Goal: Task Accomplishment & Management: Use online tool/utility

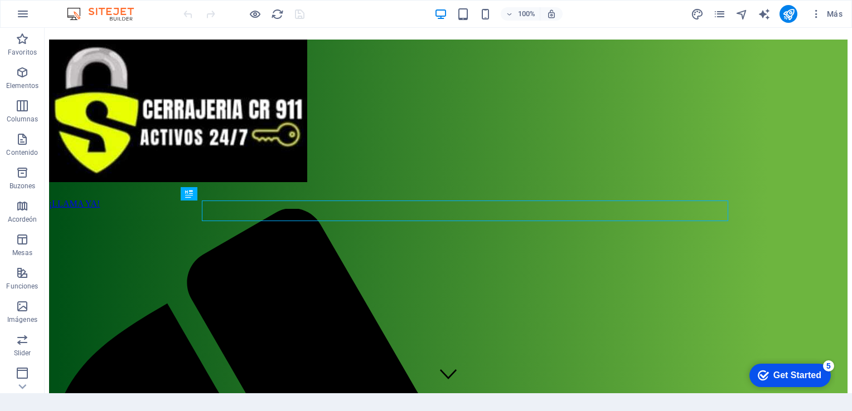
scroll to position [221, 0]
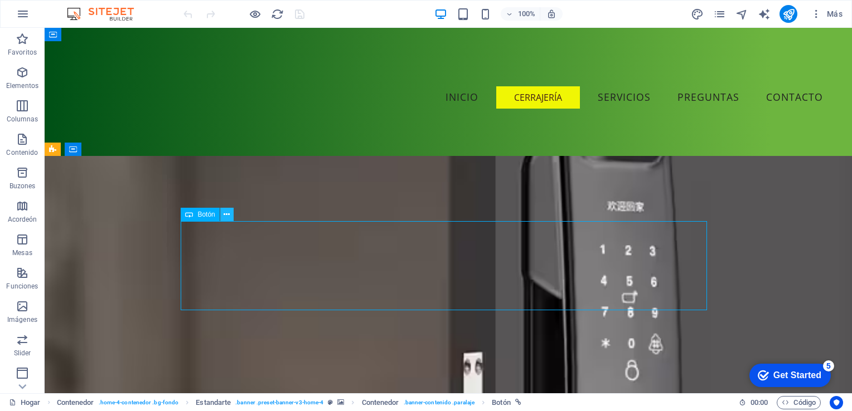
click at [222, 214] on button at bounding box center [226, 214] width 13 height 13
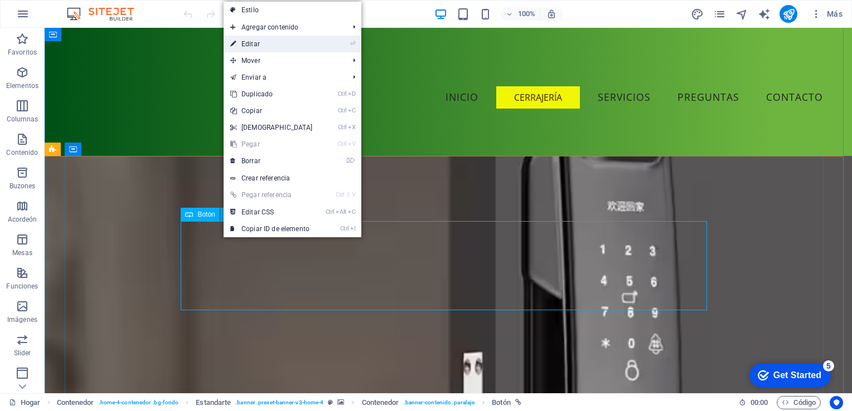
click at [252, 44] on font "Editar" at bounding box center [250, 44] width 18 height 8
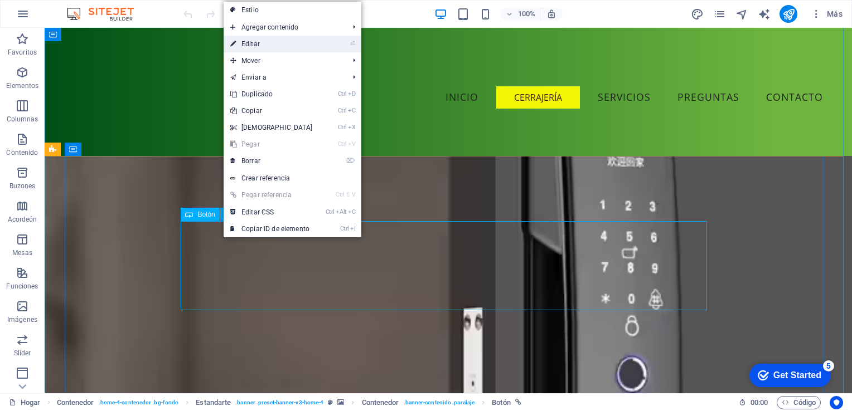
select select "vw"
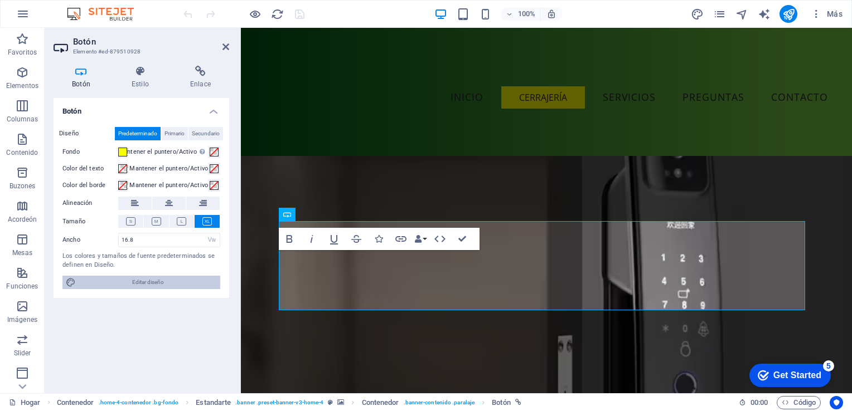
click at [118, 285] on span "Editar diseño" at bounding box center [148, 282] width 138 height 13
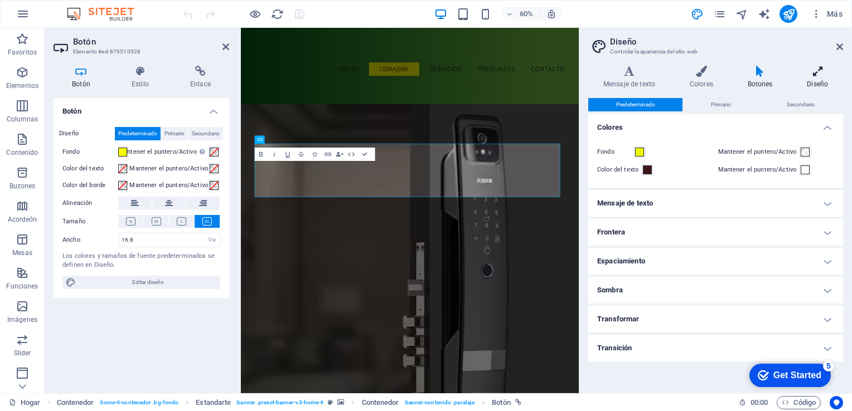
click at [813, 81] on font "Diseño" at bounding box center [817, 84] width 21 height 8
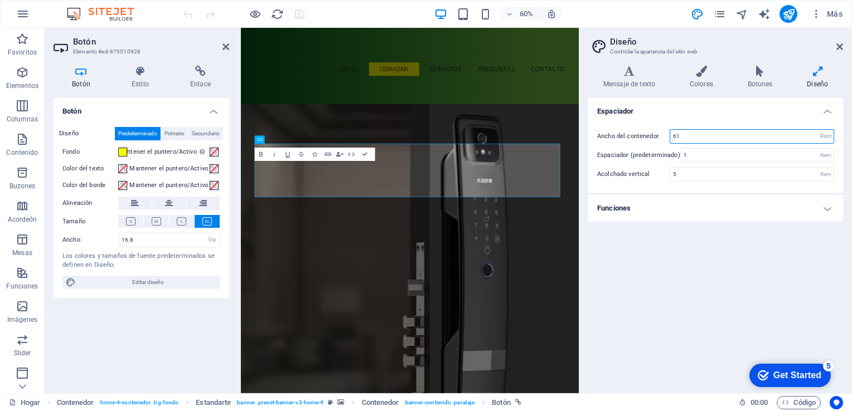
click at [765, 138] on input "61" at bounding box center [751, 136] width 163 height 13
type input "6"
type input "100"
click at [722, 251] on div "Espaciador Ancho del contenedor 100 Rem Px Espaciador (predeterminado) 1 Rem Ac…" at bounding box center [715, 241] width 255 height 287
click at [778, 154] on input "1" at bounding box center [757, 155] width 153 height 13
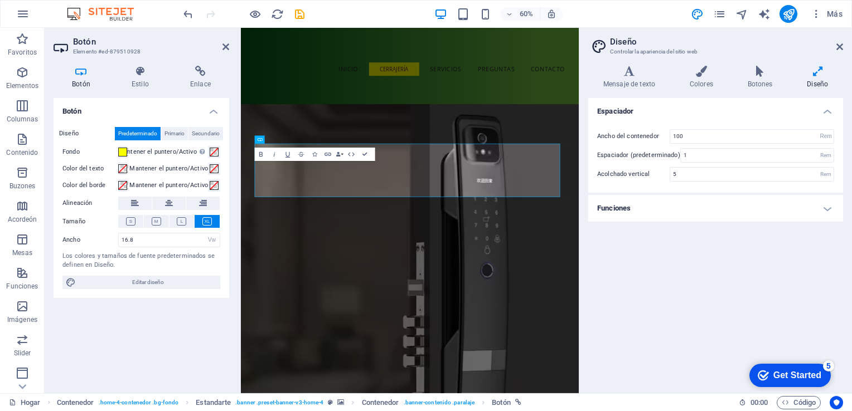
click at [760, 219] on h4 "Funciones" at bounding box center [715, 208] width 255 height 27
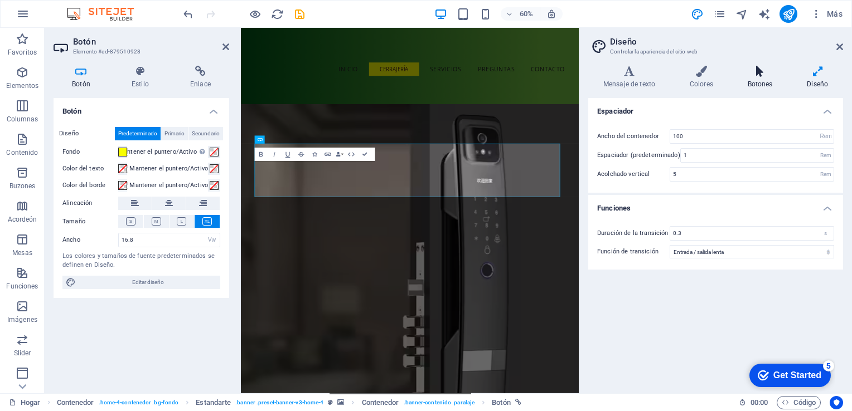
click at [758, 77] on h4 "Botones" at bounding box center [763, 77] width 60 height 23
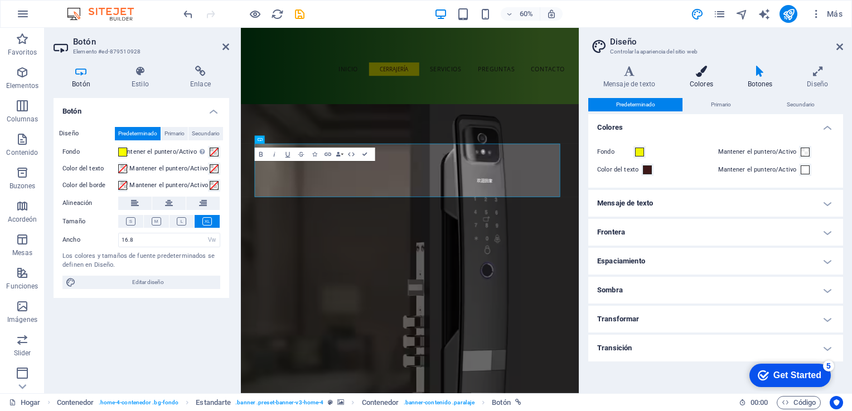
click at [692, 78] on h4 "Colores" at bounding box center [704, 77] width 58 height 23
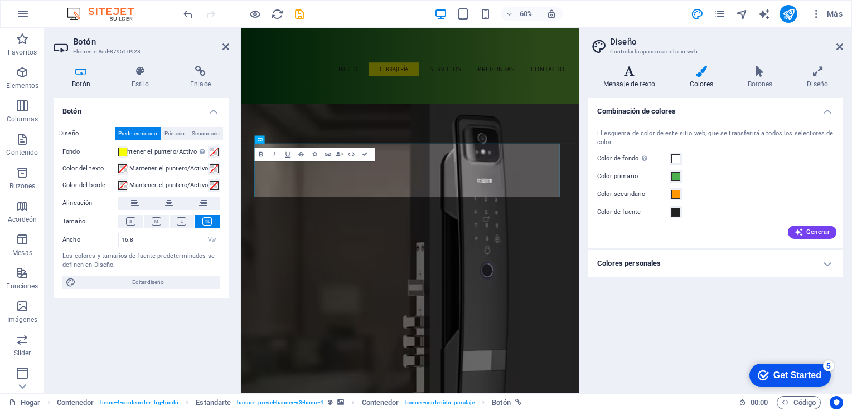
click at [625, 83] on font "Mensaje de texto" at bounding box center [629, 84] width 52 height 8
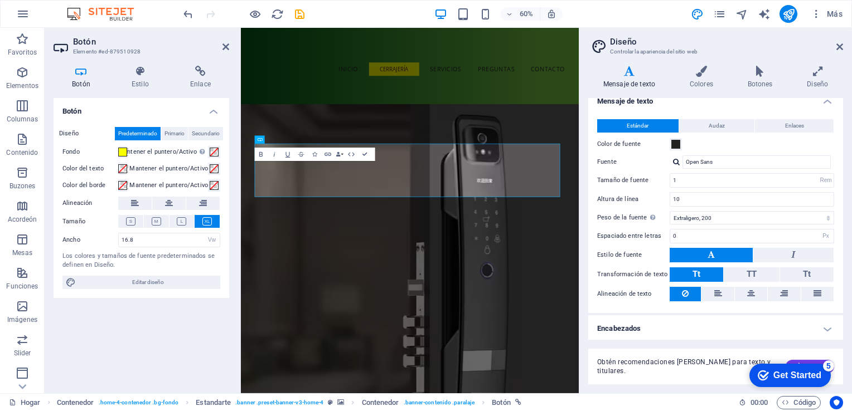
scroll to position [0, 0]
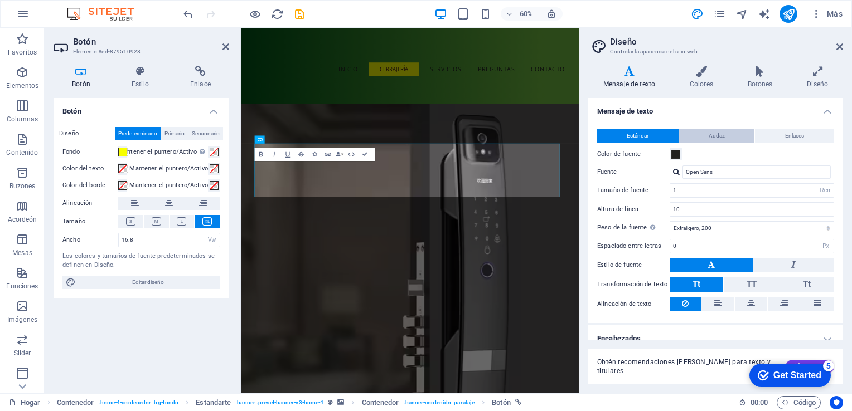
click at [727, 138] on button "Audaz" at bounding box center [717, 135] width 76 height 13
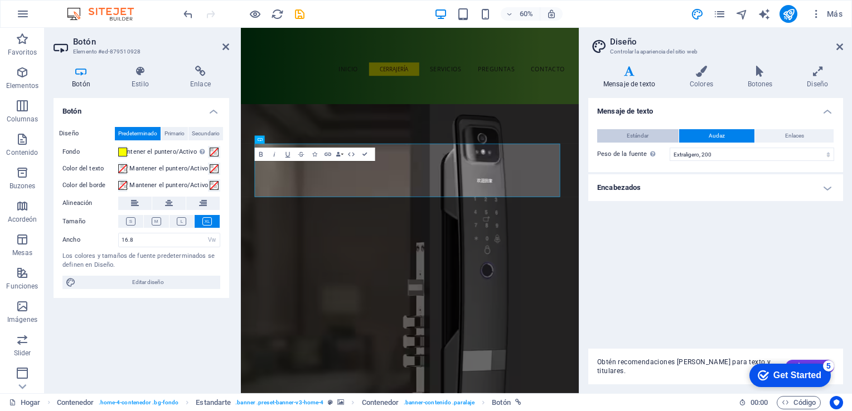
click at [654, 133] on button "Estándar" at bounding box center [637, 135] width 81 height 13
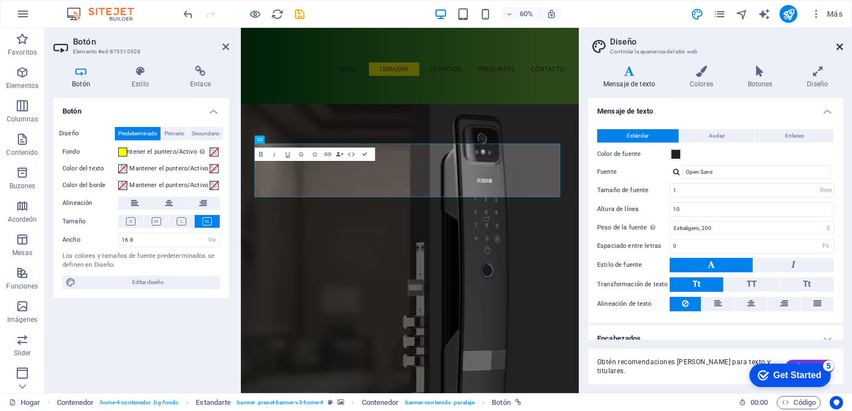
click at [838, 49] on icon at bounding box center [839, 46] width 7 height 9
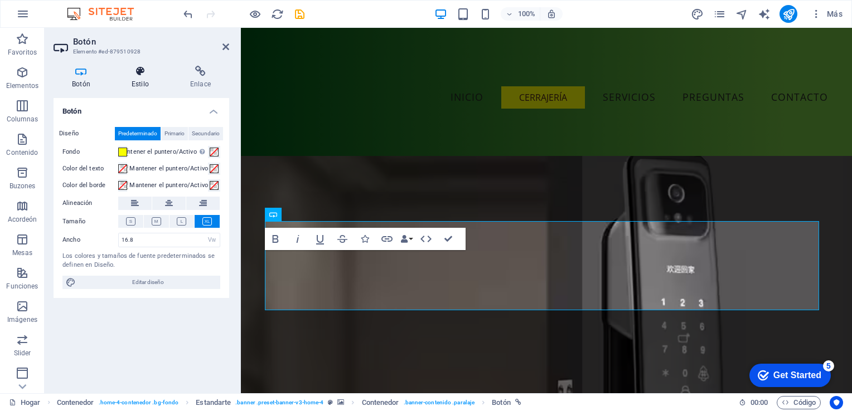
click at [135, 77] on h4 "Estilo" at bounding box center [142, 77] width 59 height 23
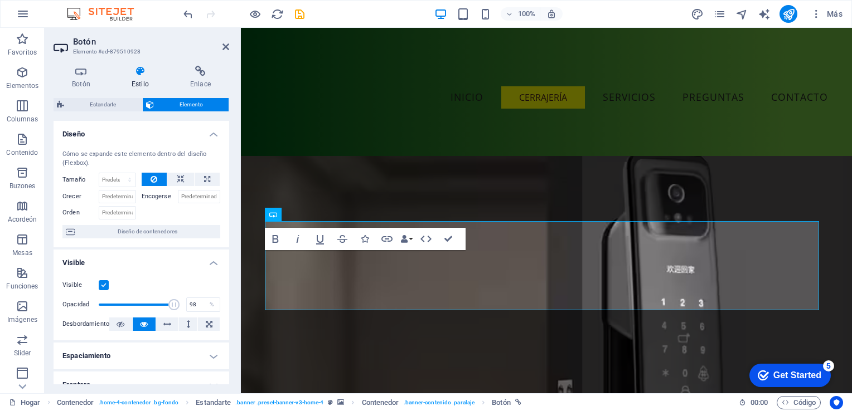
type input "100"
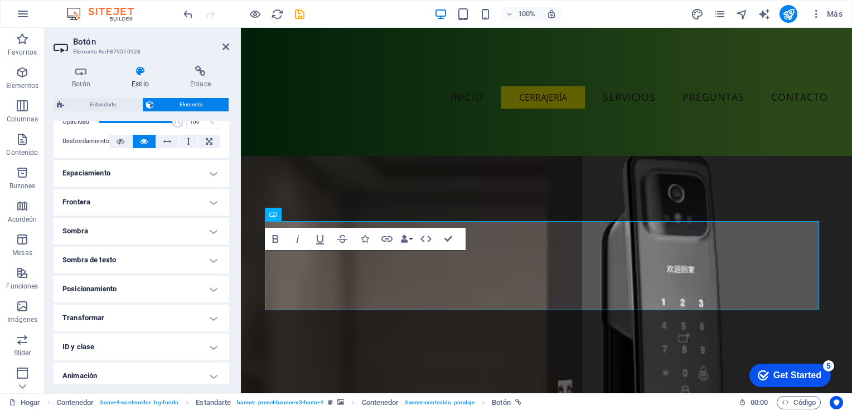
scroll to position [188, 0]
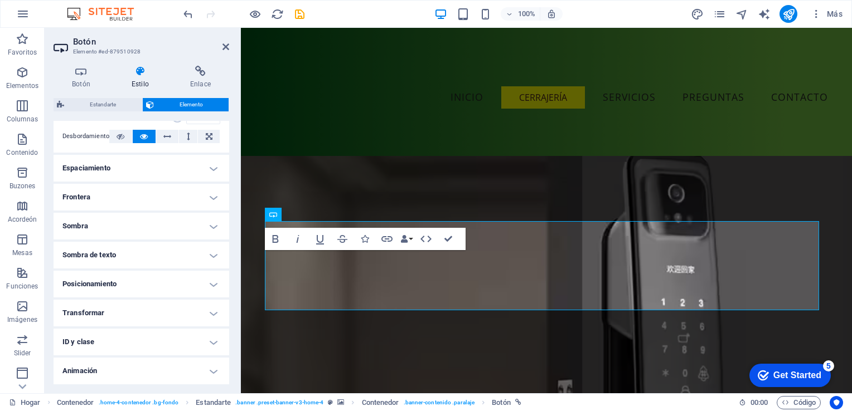
click at [158, 283] on h4 "Posicionamiento" at bounding box center [142, 284] width 176 height 27
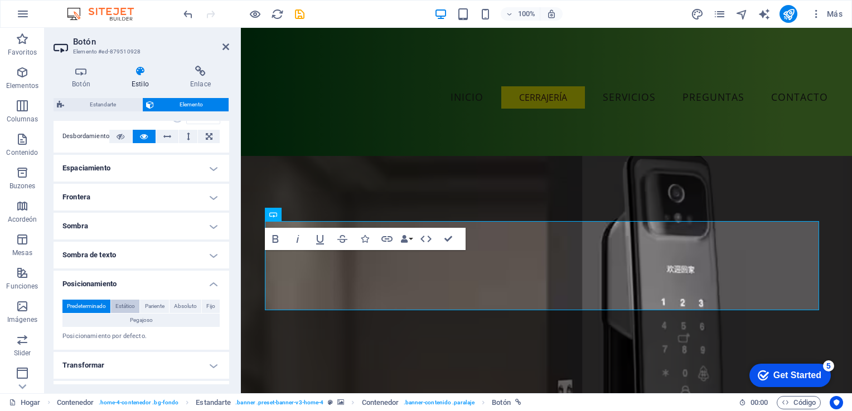
click at [123, 303] on span "Estático" at bounding box center [125, 306] width 20 height 13
click at [80, 305] on span "Predeterminado" at bounding box center [86, 306] width 39 height 13
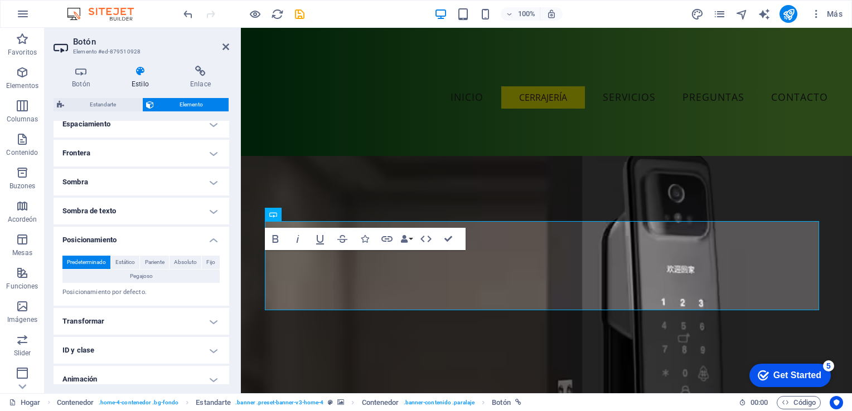
scroll to position [248, 0]
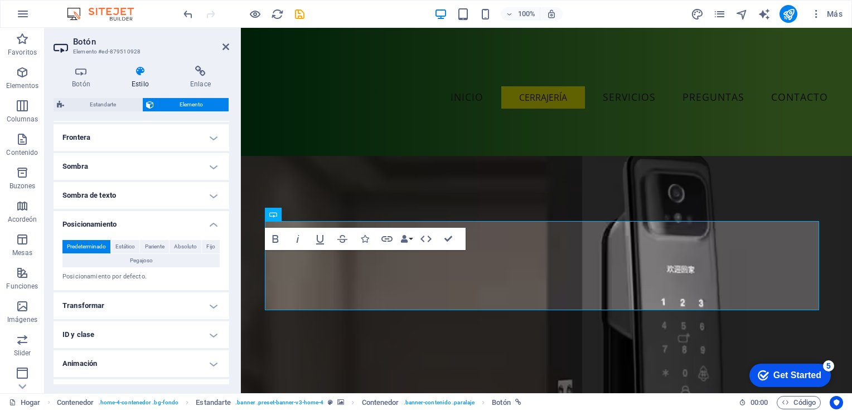
click at [78, 306] on h4 "Transformar" at bounding box center [142, 306] width 176 height 27
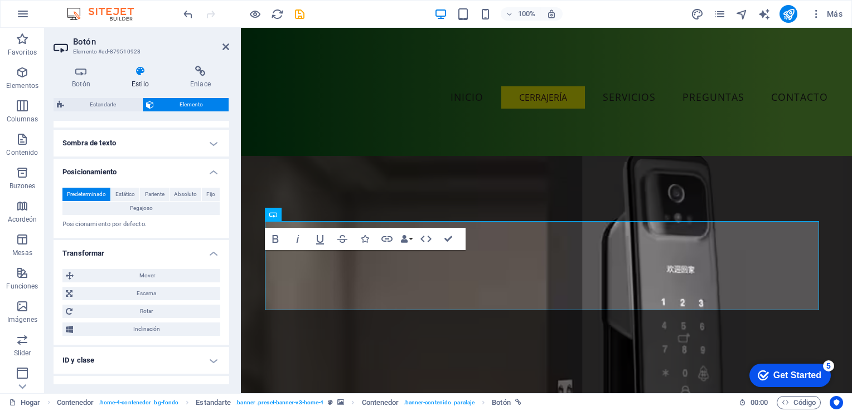
scroll to position [328, 0]
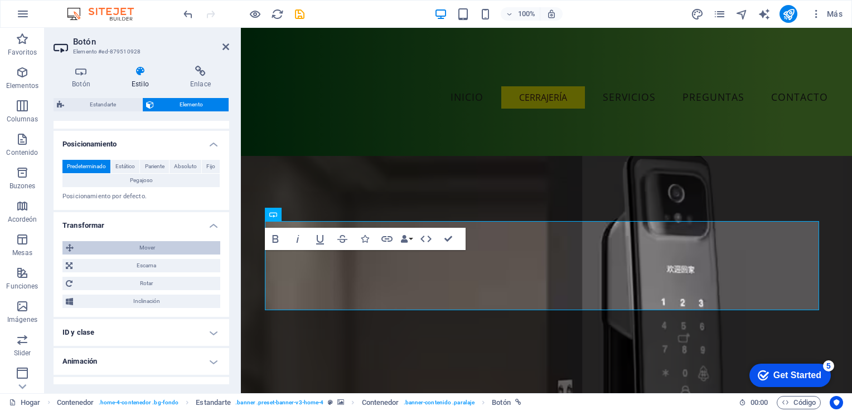
click at [98, 253] on span "Mover" at bounding box center [147, 247] width 140 height 13
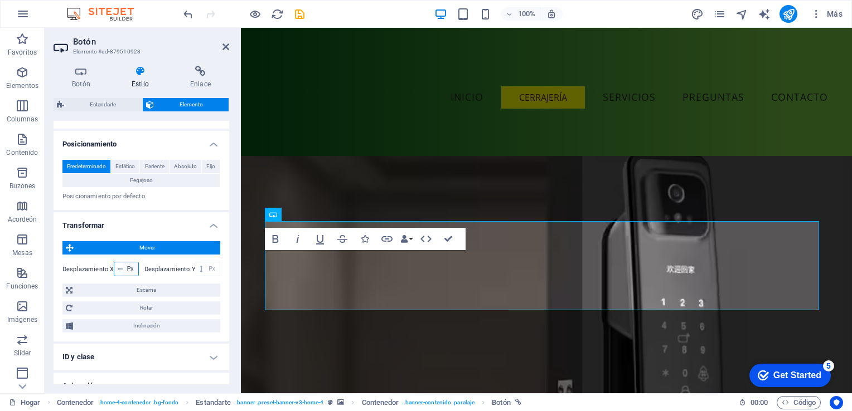
click at [129, 271] on select "Px Rem % em VH Vw" at bounding box center [131, 269] width 16 height 13
click at [89, 268] on label "Desplazamiento X" at bounding box center [87, 269] width 51 height 6
click at [210, 269] on select "Px Rem % em VH Vw" at bounding box center [212, 269] width 16 height 13
click at [104, 252] on span "Mover" at bounding box center [147, 247] width 140 height 13
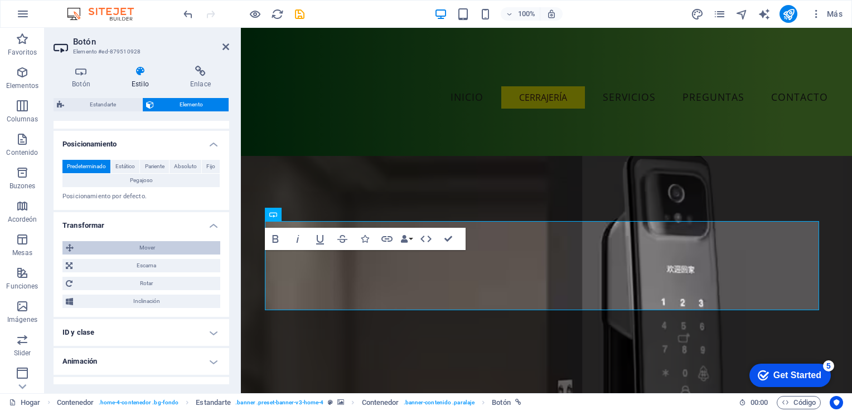
scroll to position [347, 0]
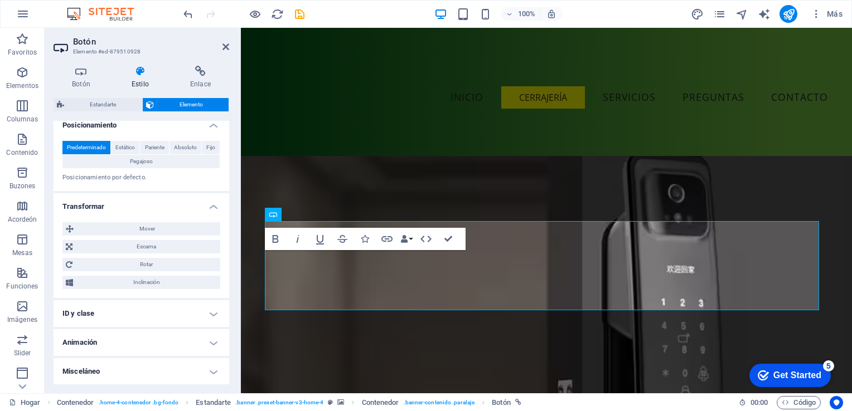
click at [76, 368] on h4 "Misceláneo" at bounding box center [142, 371] width 176 height 27
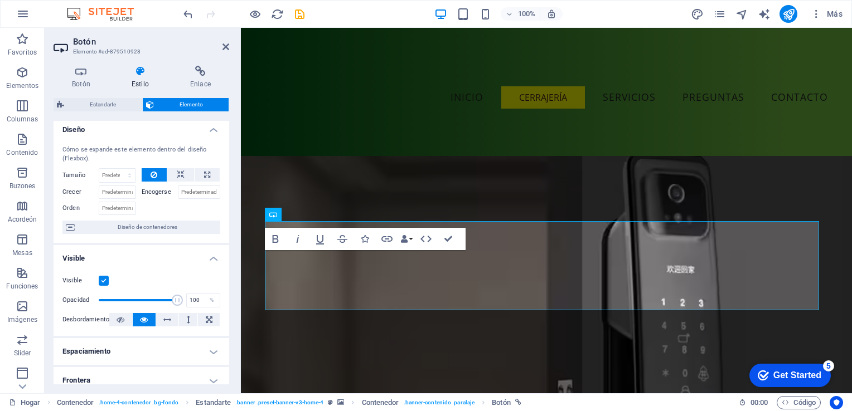
scroll to position [0, 0]
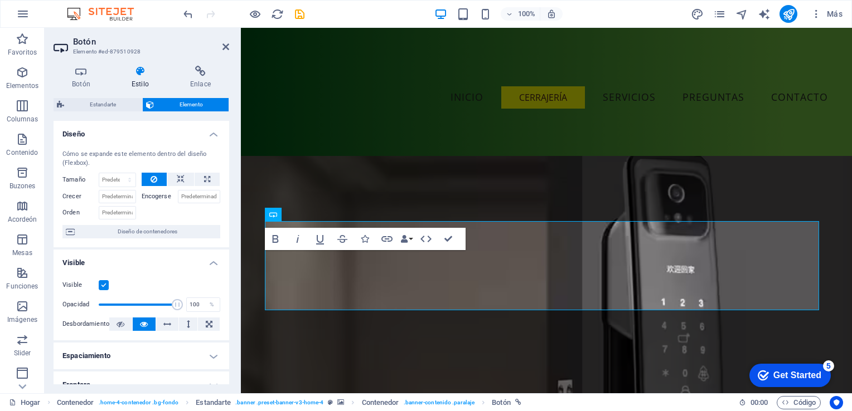
click at [700, 139] on nav "Inicio Cerrajería Servicios Preguntas Contacto" at bounding box center [546, 97] width 580 height 89
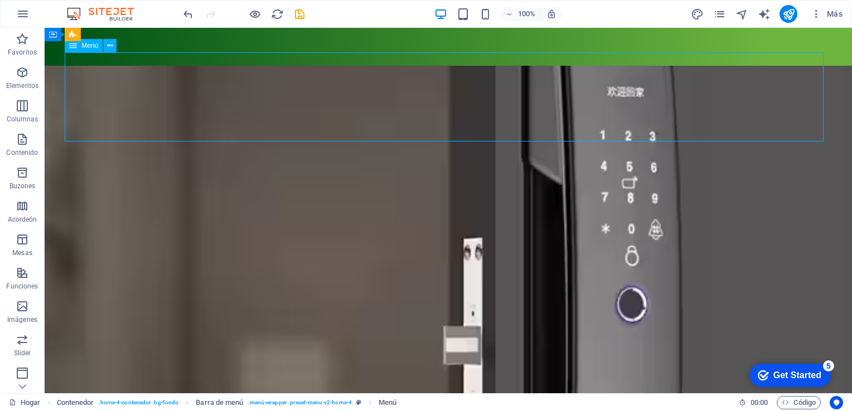
scroll to position [351, 0]
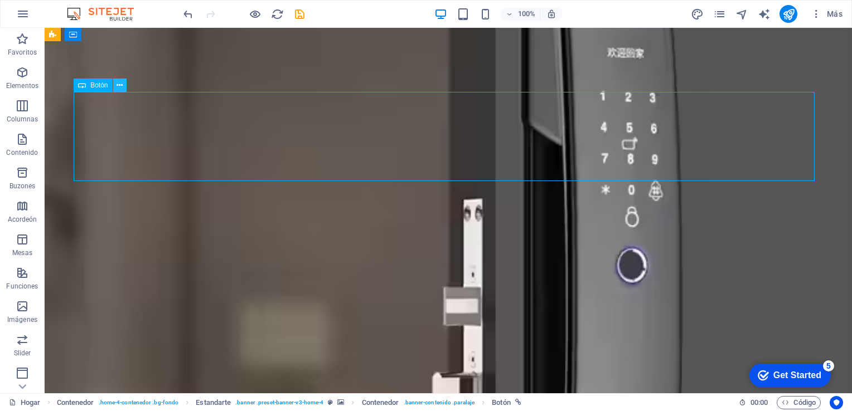
click at [119, 85] on icon at bounding box center [120, 86] width 6 height 12
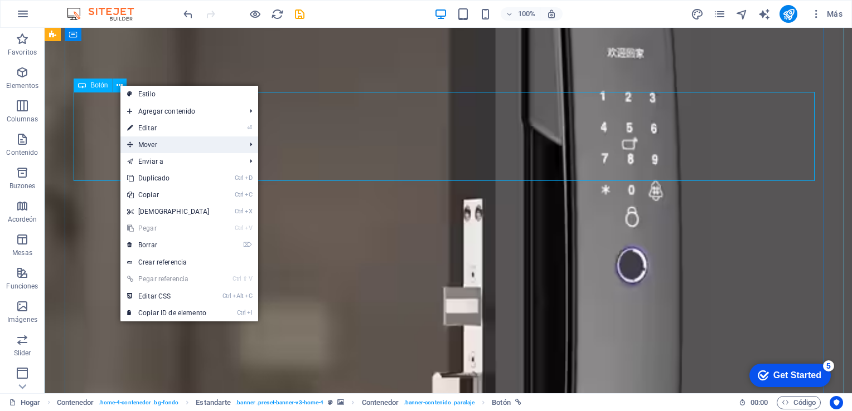
click at [171, 144] on span "Mover" at bounding box center [180, 145] width 121 height 17
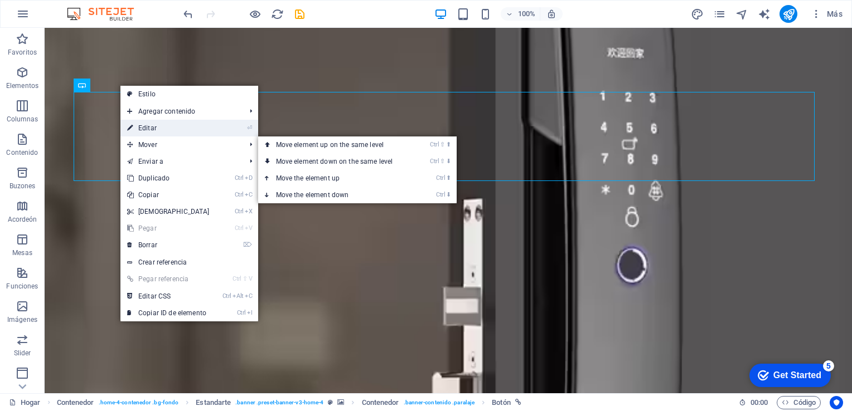
click at [138, 127] on font "Editar" at bounding box center [147, 128] width 18 height 8
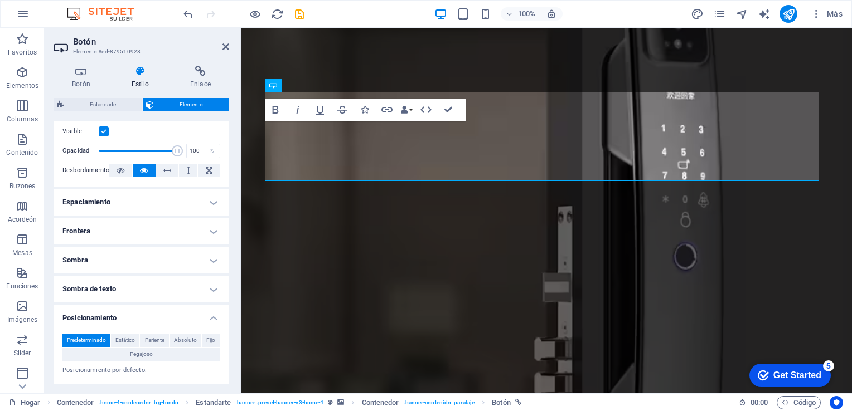
scroll to position [155, 0]
click at [89, 207] on h4 "Espaciamiento" at bounding box center [142, 201] width 176 height 27
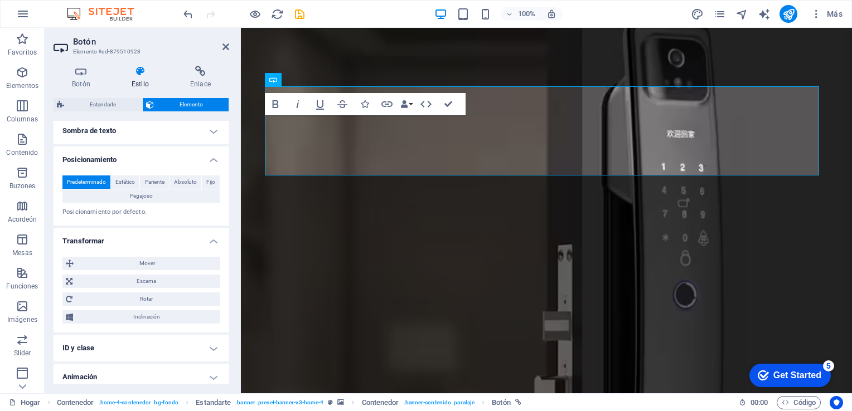
scroll to position [373, 0]
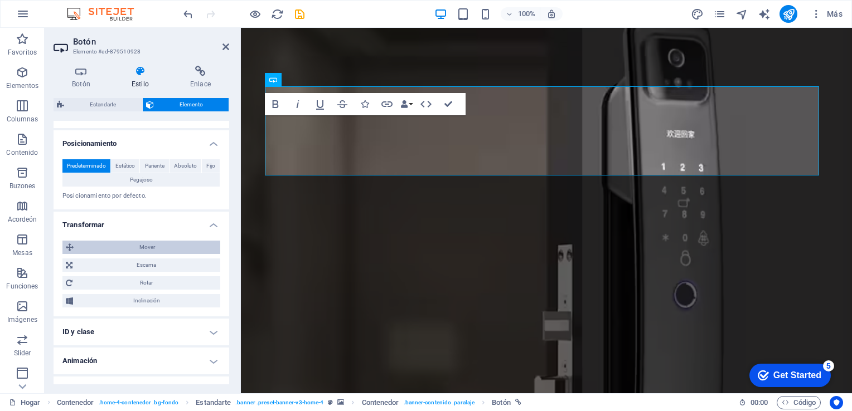
click at [78, 248] on span "Mover" at bounding box center [147, 247] width 140 height 13
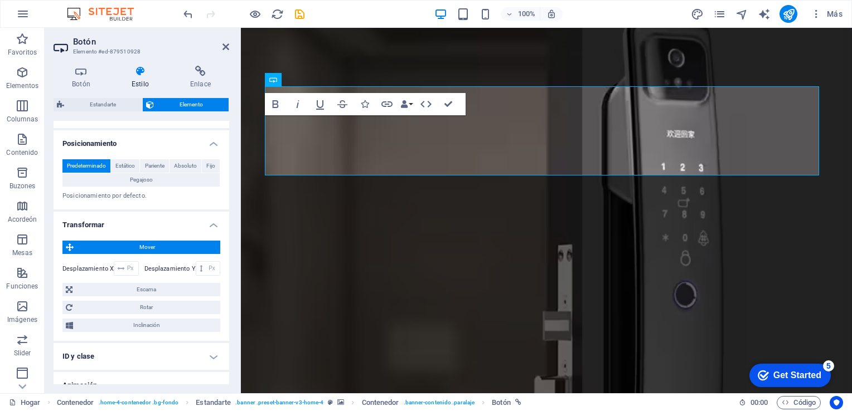
click at [158, 266] on label "Desplazamiento Y" at bounding box center [169, 269] width 51 height 6
click at [210, 268] on select "Px Rem % em VH Vw" at bounding box center [212, 268] width 16 height 13
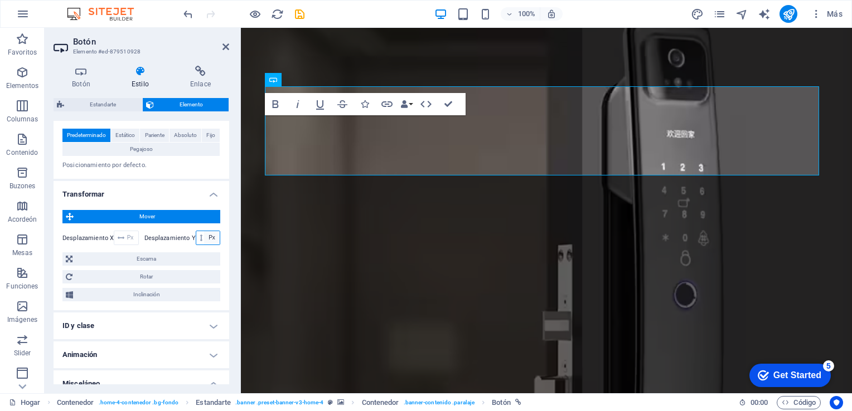
scroll to position [423, 0]
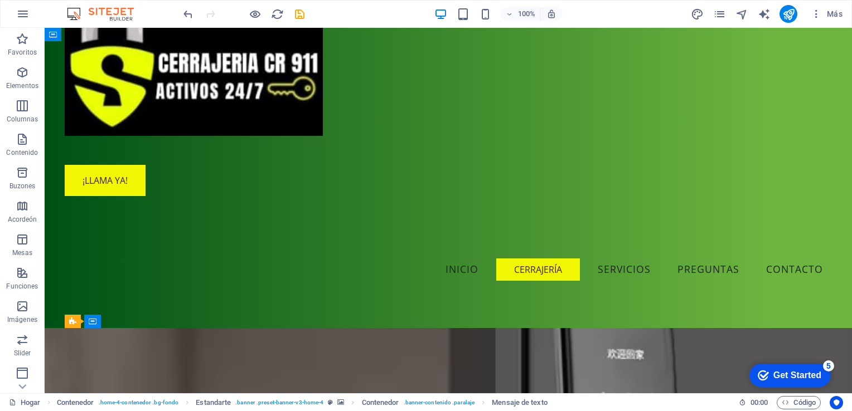
scroll to position [0, 0]
